Goal: Task Accomplishment & Management: Complete application form

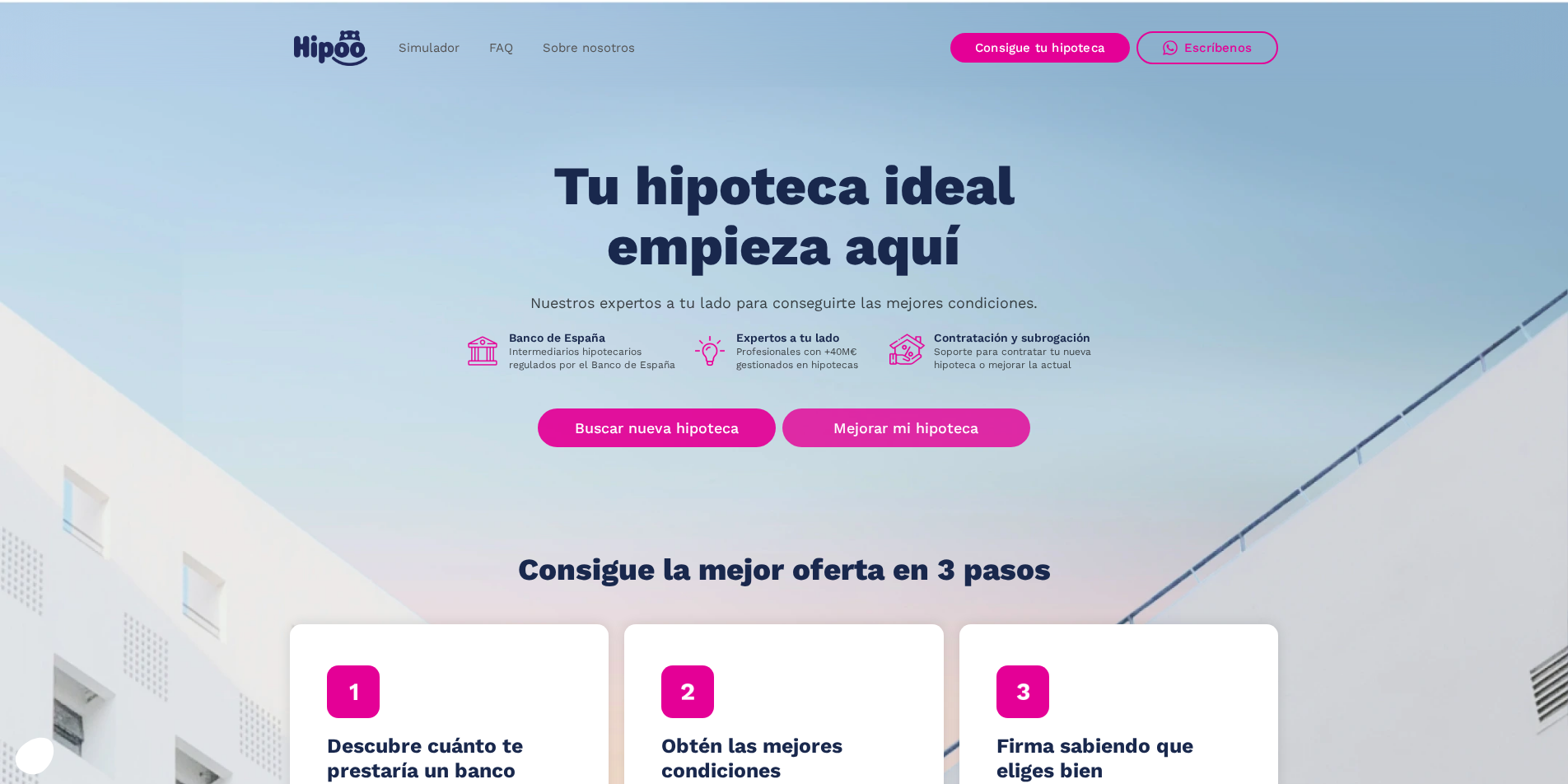
click at [668, 420] on link "Buscar nueva hipoteca" at bounding box center [657, 428] width 238 height 39
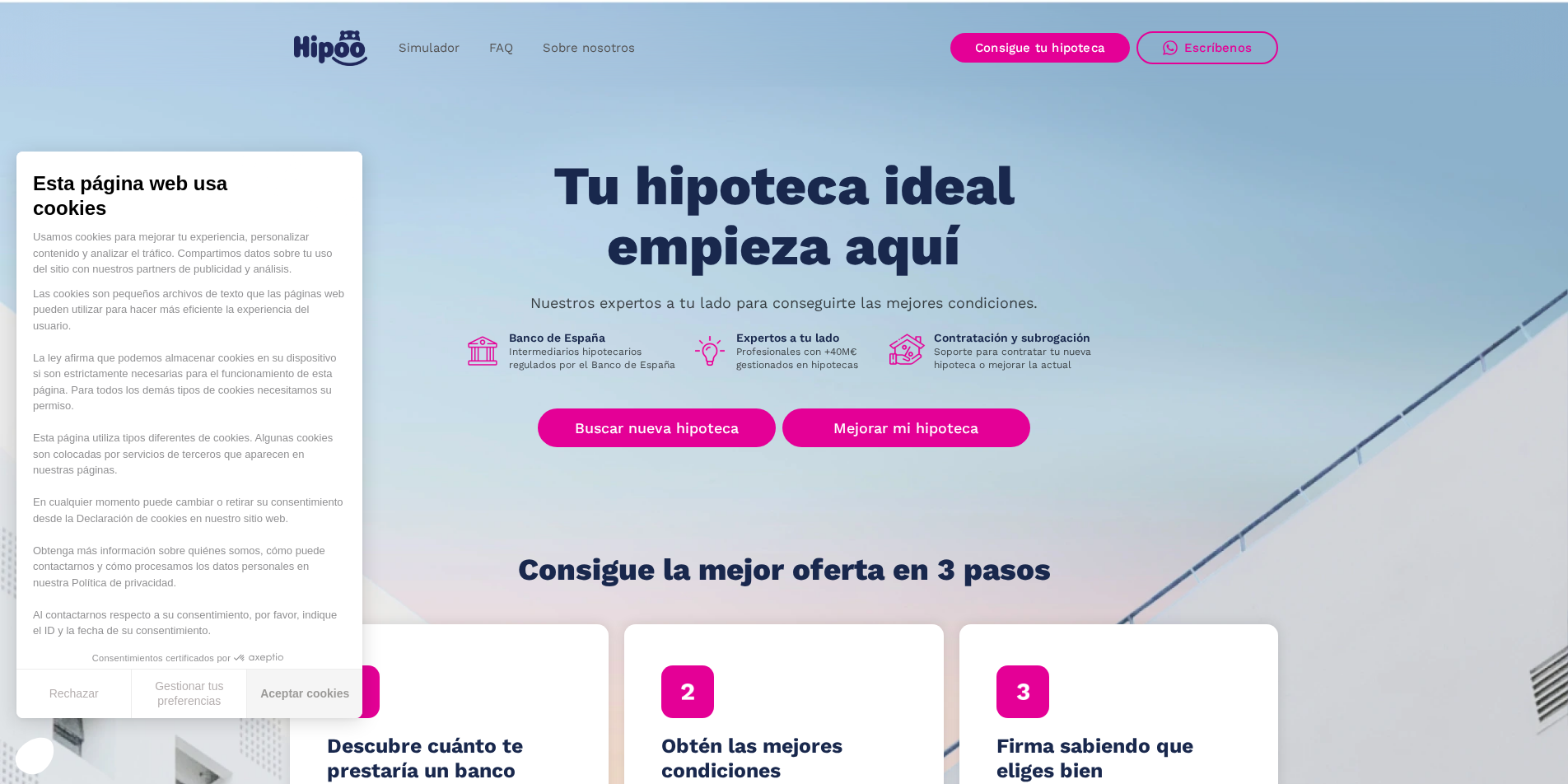
click at [308, 692] on button "Aceptar cookies" at bounding box center [305, 694] width 115 height 49
